Goal: Task Accomplishment & Management: Manage account settings

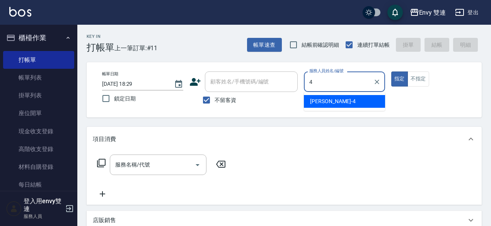
type input "[PERSON_NAME]-4"
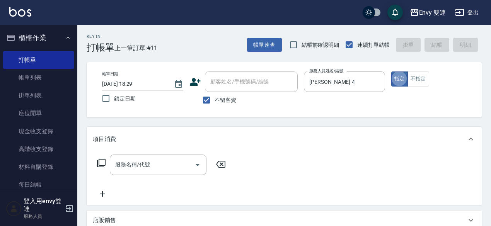
type button "true"
click at [377, 84] on icon "Clear" at bounding box center [377, 82] width 8 height 8
click at [208, 98] on input "不留客資" at bounding box center [206, 100] width 16 height 16
checkbox input "false"
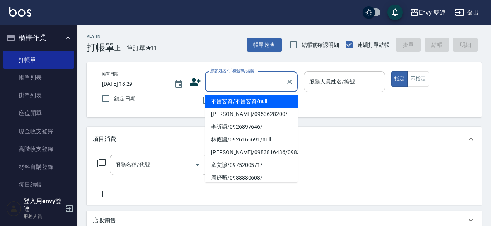
click at [237, 78] on input "顧客姓名/手機號碼/編號" at bounding box center [245, 82] width 74 height 14
type input "謝有琳/0915259806/"
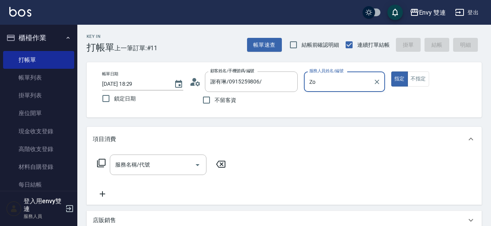
type input "Z"
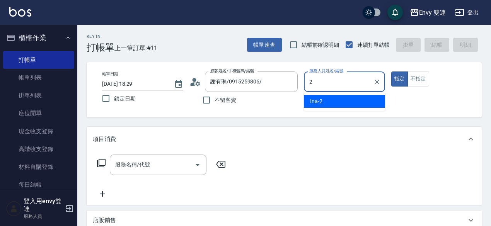
type input "Ina-2"
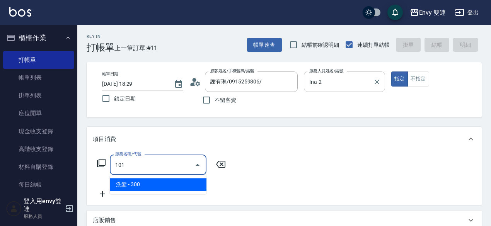
type input "洗髮(101)"
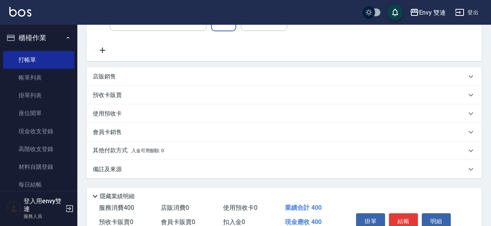
scroll to position [183, 0]
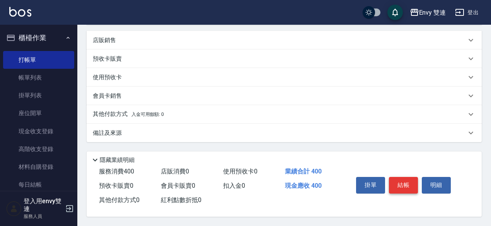
type input "400"
click at [413, 188] on button "結帳" at bounding box center [403, 185] width 29 height 16
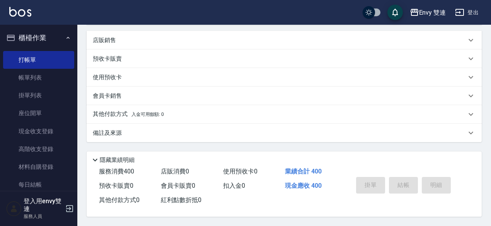
type input "[DATE] 19:33"
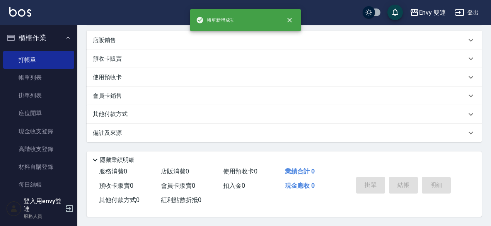
scroll to position [0, 0]
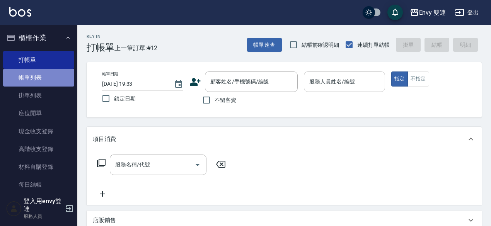
click at [55, 74] on link "帳單列表" at bounding box center [38, 78] width 71 height 18
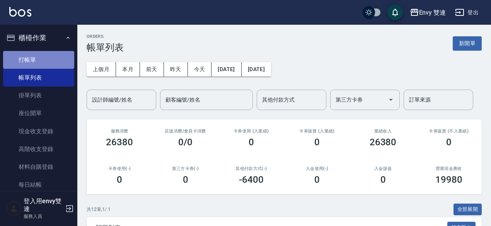
click at [56, 65] on link "打帳單" at bounding box center [38, 60] width 71 height 18
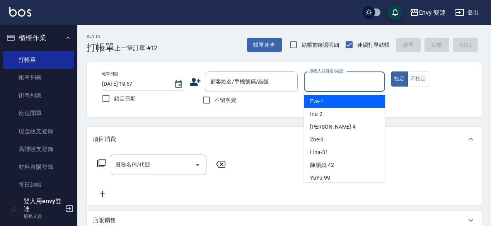
click at [360, 79] on input "服務人員姓名/編號" at bounding box center [344, 82] width 74 height 14
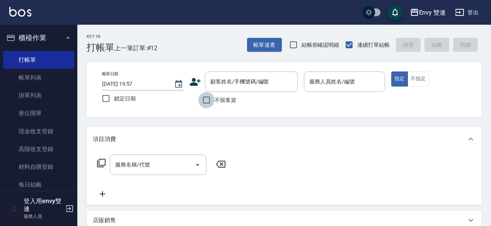
click at [203, 106] on input "不留客資" at bounding box center [206, 100] width 16 height 16
checkbox input "true"
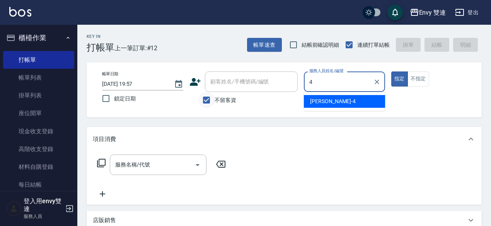
type input "[PERSON_NAME]-4"
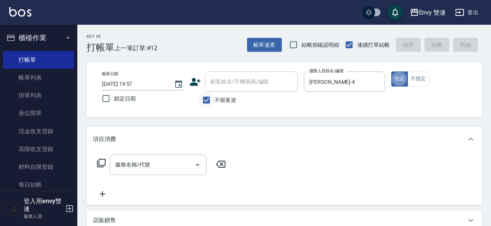
type button "true"
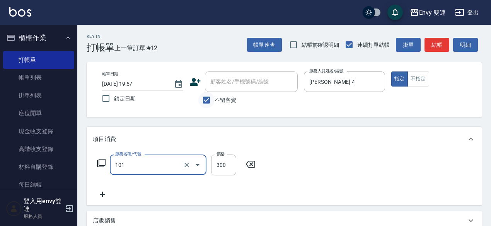
type input "洗髮(101)"
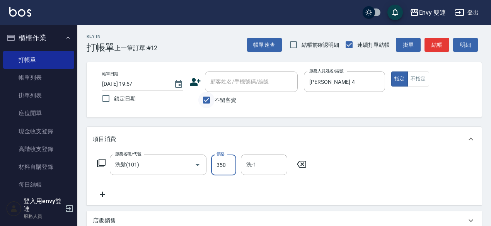
type input "350"
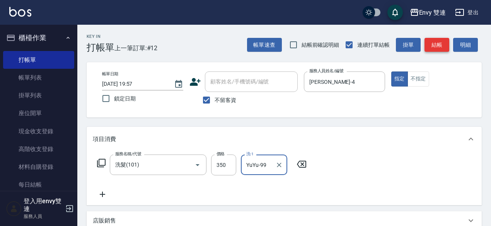
type input "YuYu-99"
click at [440, 47] on button "結帳" at bounding box center [436, 45] width 25 height 14
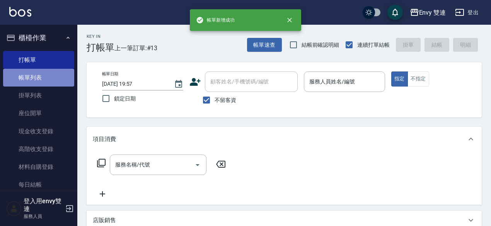
click at [59, 82] on link "帳單列表" at bounding box center [38, 78] width 71 height 18
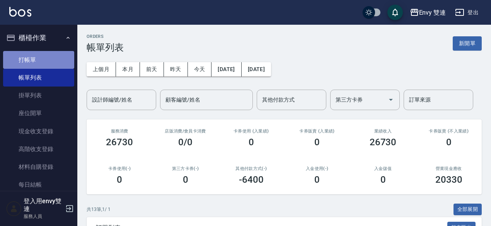
click at [50, 59] on link "打帳單" at bounding box center [38, 60] width 71 height 18
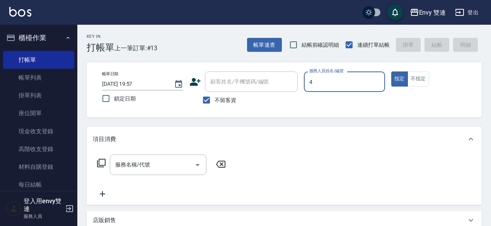
type input "[PERSON_NAME]-4"
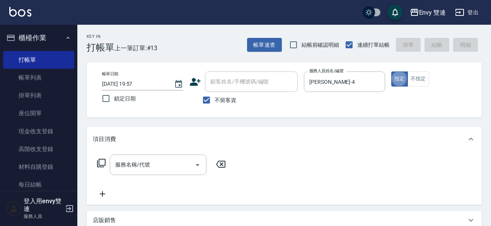
type button "true"
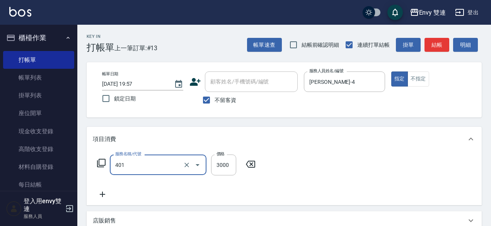
type input "染髮(401)"
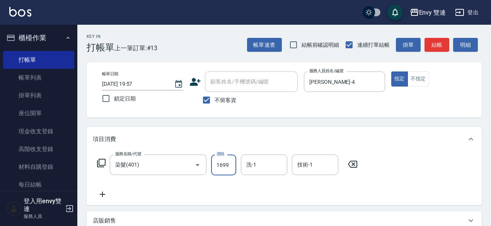
type input "1699"
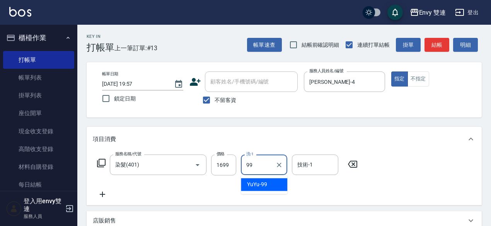
type input "YuYu-99"
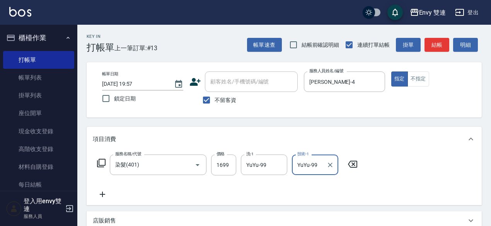
type input "YuYu-99"
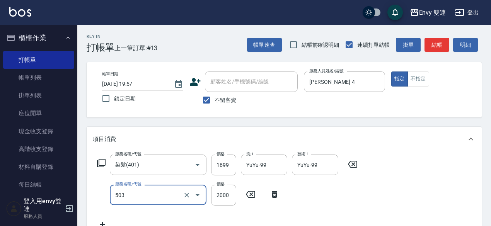
type input "日本結構二段式(503)"
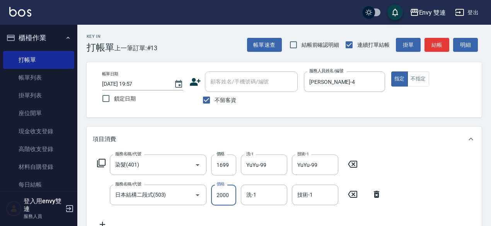
click at [218, 193] on input "2000" at bounding box center [223, 195] width 25 height 21
type input "1000"
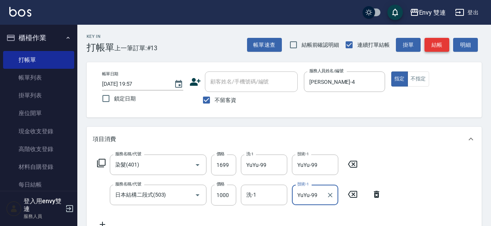
type input "YuYu-99"
click at [433, 44] on button "結帳" at bounding box center [436, 45] width 25 height 14
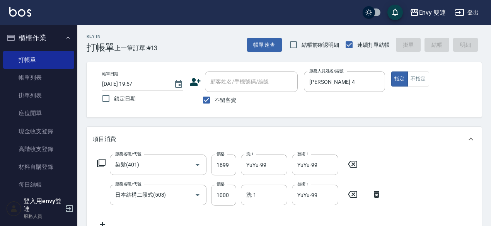
type input "[DATE] 20:04"
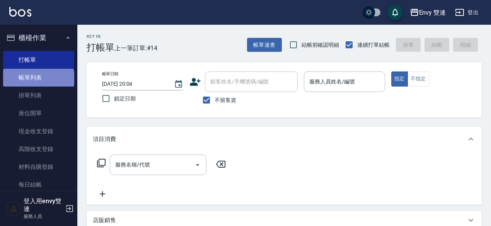
click at [38, 81] on link "帳單列表" at bounding box center [38, 78] width 71 height 18
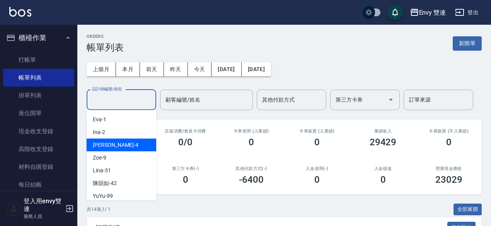
drag, startPoint x: 117, startPoint y: 102, endPoint x: 119, endPoint y: 150, distance: 47.9
click at [119, 150] on div "[PERSON_NAME] -4" at bounding box center [122, 145] width 70 height 13
type input "[PERSON_NAME]-4"
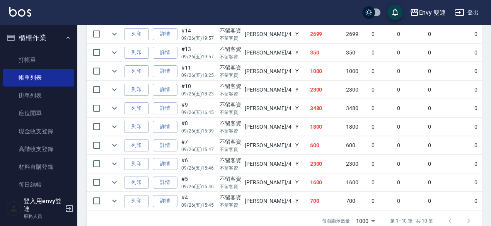
scroll to position [232, 0]
click at [39, 189] on link "每日結帳" at bounding box center [38, 185] width 71 height 18
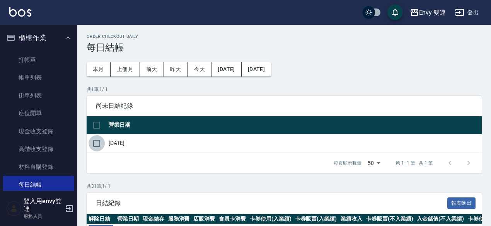
click at [99, 142] on input "checkbox" at bounding box center [96, 143] width 16 height 16
checkbox input "true"
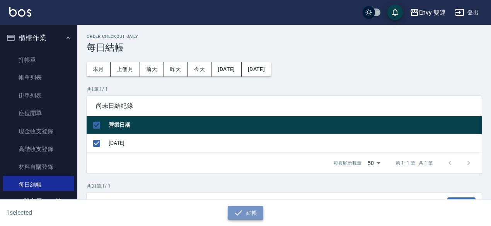
click at [250, 211] on button "結帳" at bounding box center [246, 213] width 36 height 14
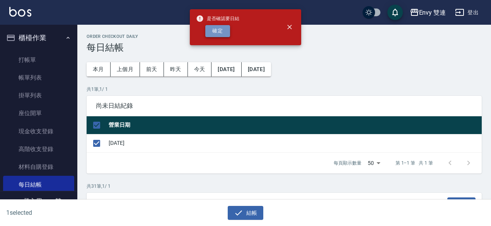
click at [216, 31] on button "確定" at bounding box center [217, 31] width 25 height 12
checkbox input "false"
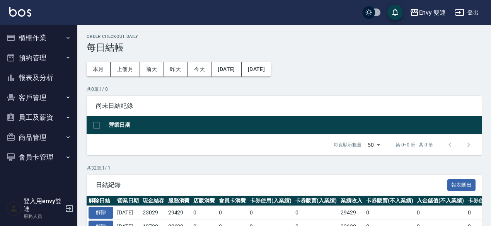
click at [34, 79] on button "報表及分析" at bounding box center [38, 78] width 71 height 20
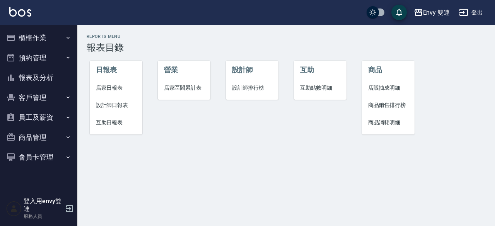
click at [121, 88] on span "店家日報表" at bounding box center [116, 88] width 41 height 8
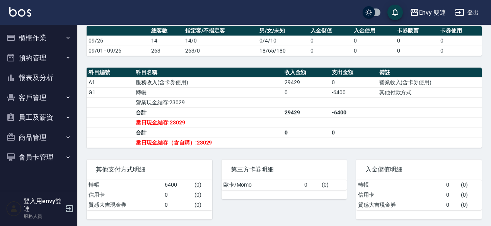
scroll to position [206, 0]
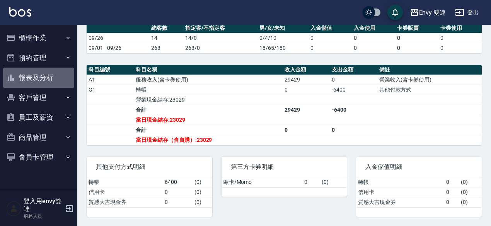
click at [43, 74] on button "報表及分析" at bounding box center [38, 78] width 71 height 20
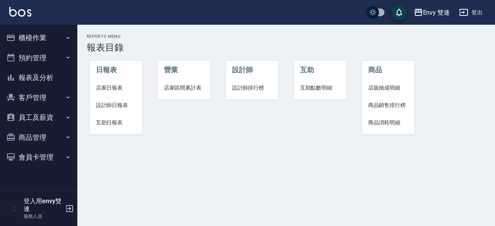
click at [114, 102] on span "設計師日報表" at bounding box center [116, 105] width 41 height 8
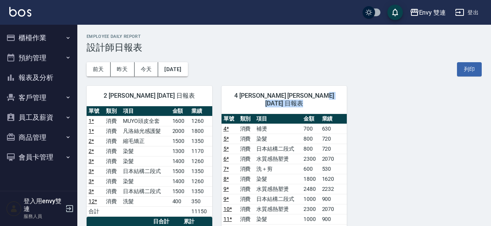
drag, startPoint x: 490, startPoint y: 109, endPoint x: 494, endPoint y: 102, distance: 7.8
click at [488, 102] on html "Envy 雙連 登出 櫃檯作業 打帳單 帳單列表 掛單列表 座位開單 現金收支登錄 高階收支登錄 材料自購登錄 每日結帳 排班表 掃碼打卡 預約管理 預約管理…" at bounding box center [245, 217] width 491 height 434
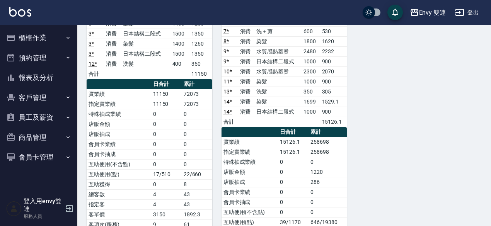
click at [456, 147] on div "2 Ina 張晏瑜 09/26/2025 日報表 單號 類別 項目 金額 業績 1 * 消費 MUYO頭皮全套 1600 1260 1 * 消費 凡洛絲光感護…" at bounding box center [279, 113] width 404 height 348
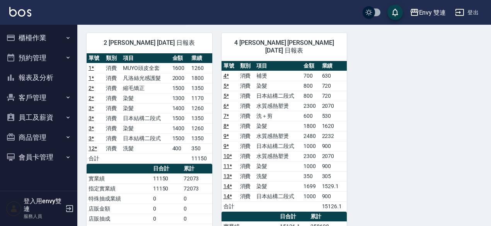
scroll to position [50, 0]
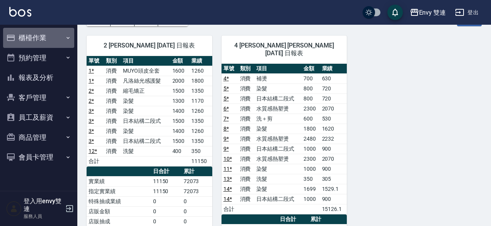
click at [54, 41] on button "櫃檯作業" at bounding box center [38, 38] width 71 height 20
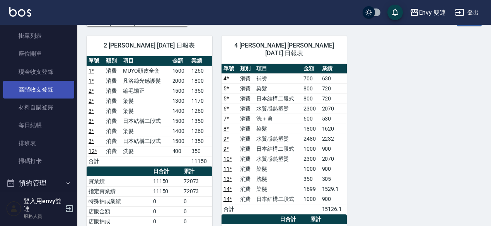
scroll to position [60, 0]
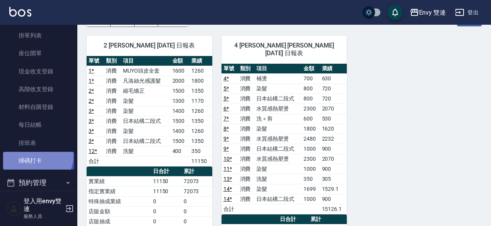
click at [36, 156] on link "掃碼打卡" at bounding box center [38, 161] width 71 height 18
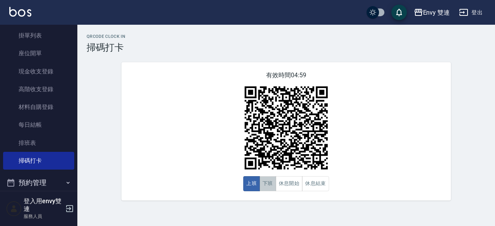
click at [263, 179] on button "下班" at bounding box center [267, 183] width 17 height 15
